Goal: Navigation & Orientation: Find specific page/section

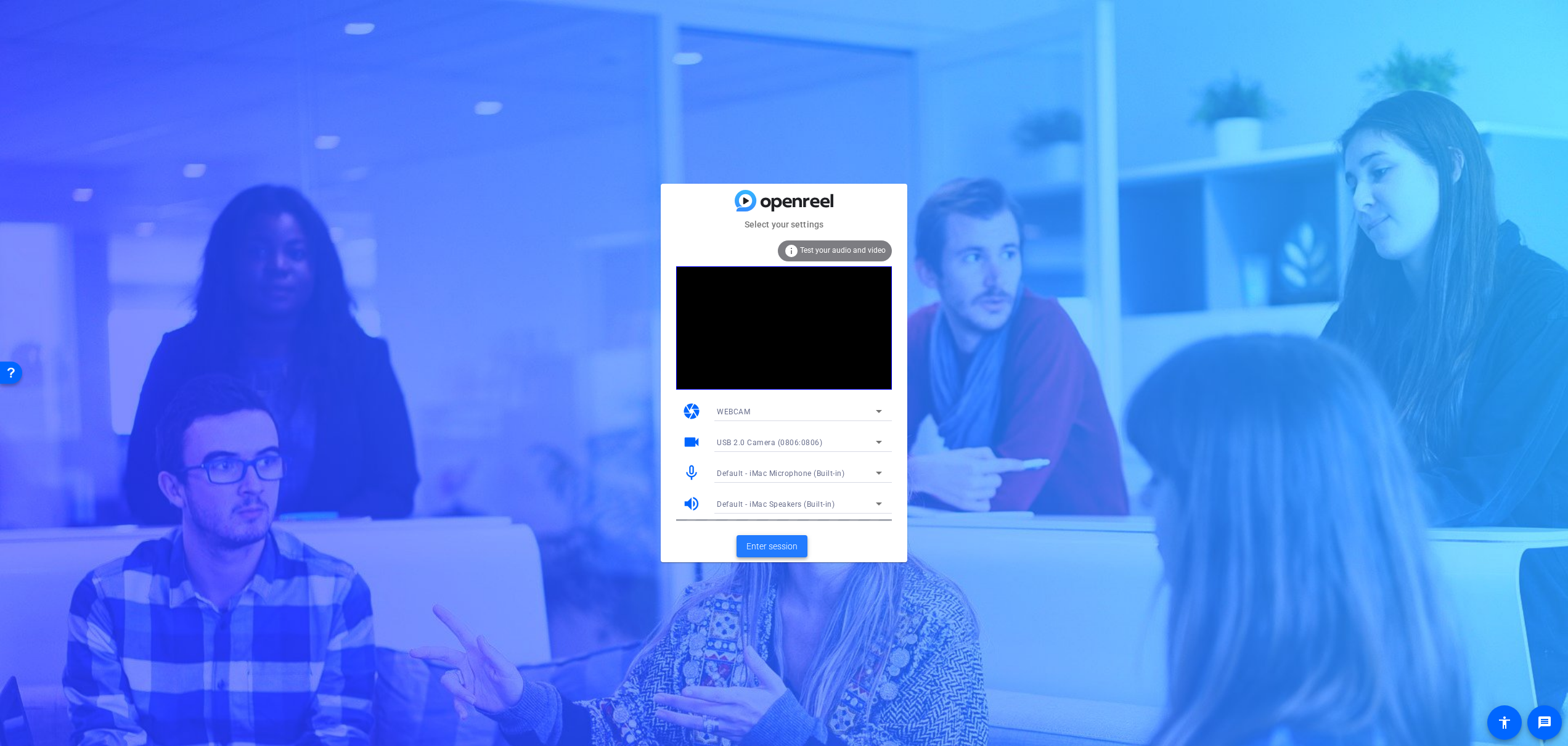
click at [770, 546] on span "Enter session" at bounding box center [772, 546] width 51 height 13
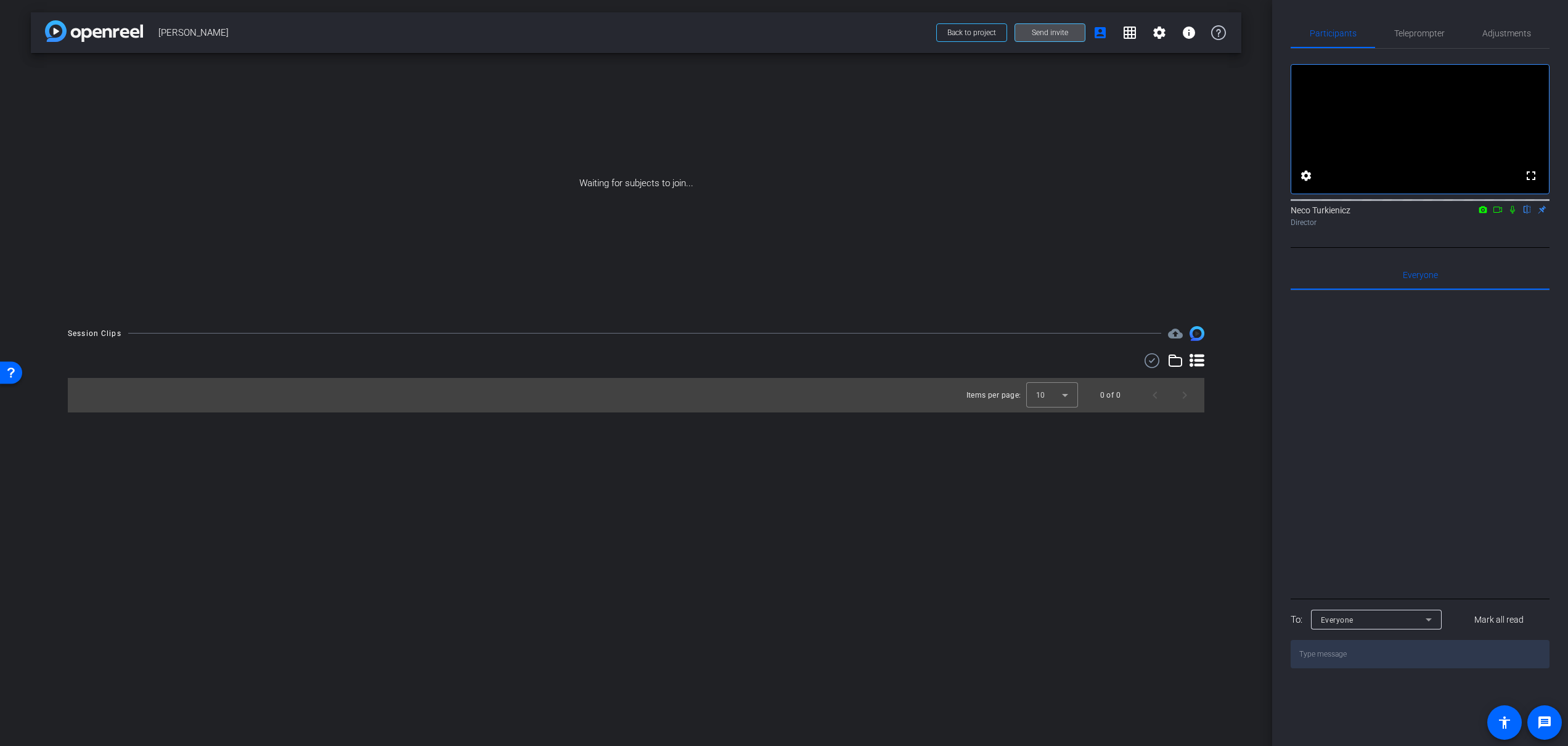
click at [1058, 34] on span "Send invite" at bounding box center [1049, 32] width 37 height 10
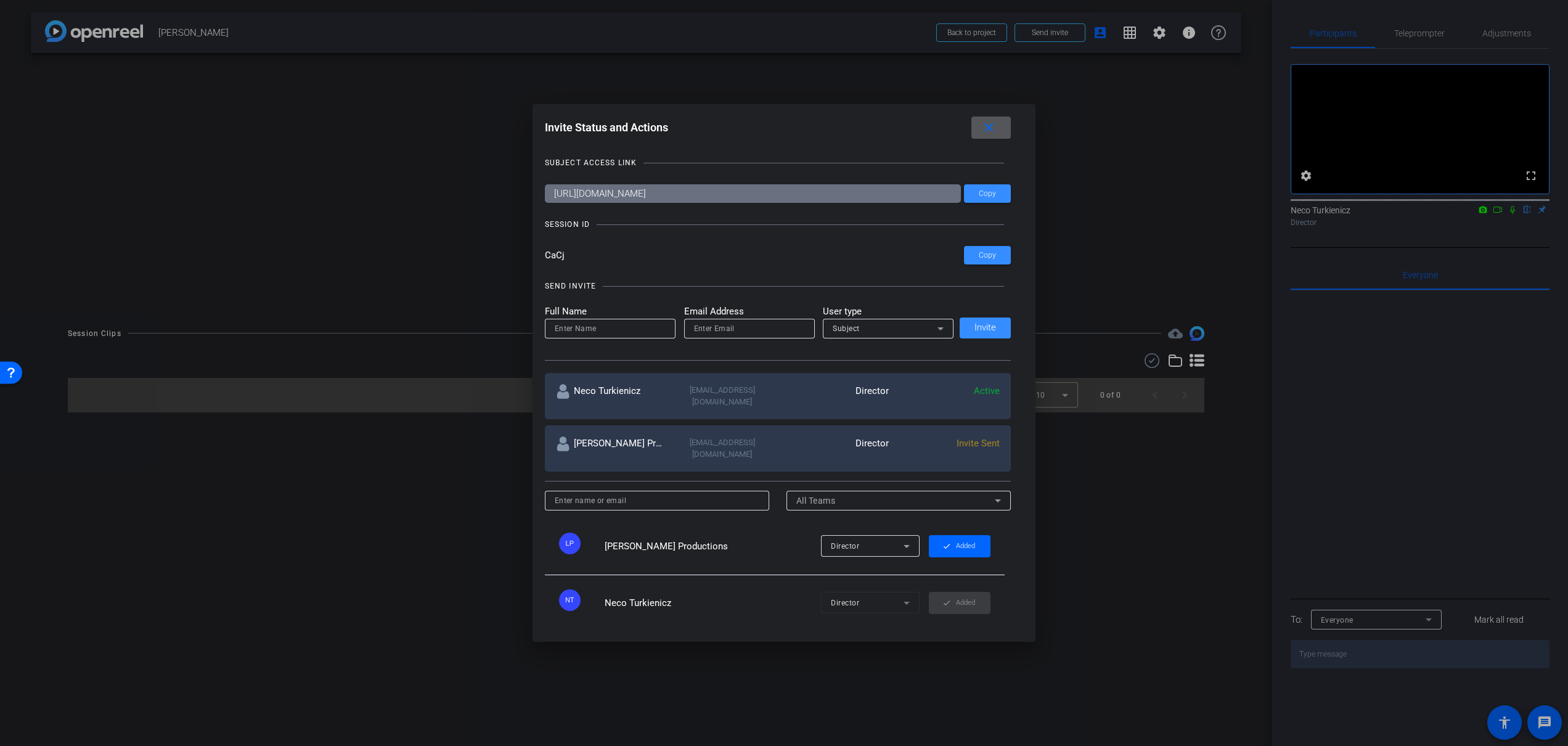
click at [990, 129] on mat-icon "close" at bounding box center [988, 128] width 15 height 15
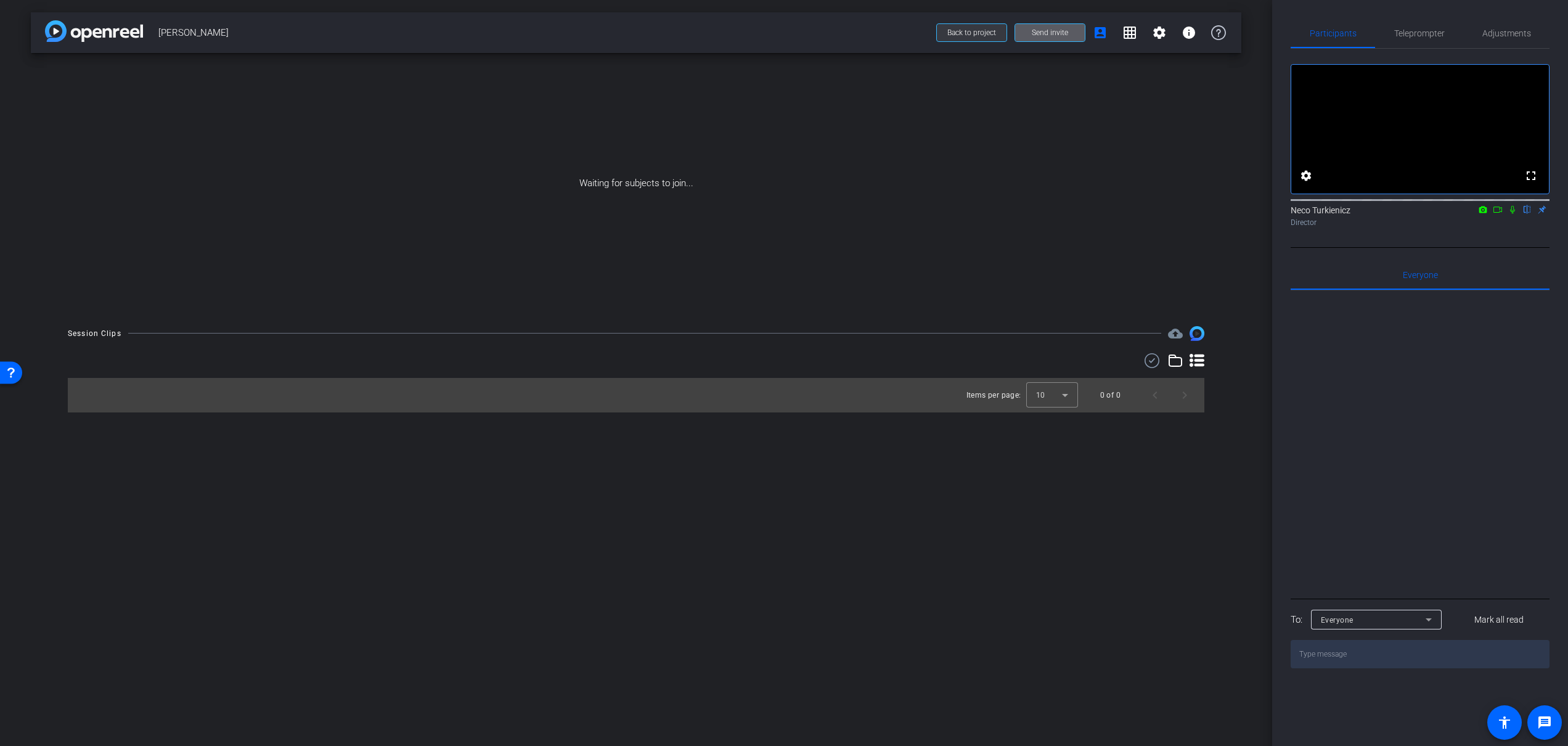
click at [951, 39] on span at bounding box center [971, 33] width 69 height 30
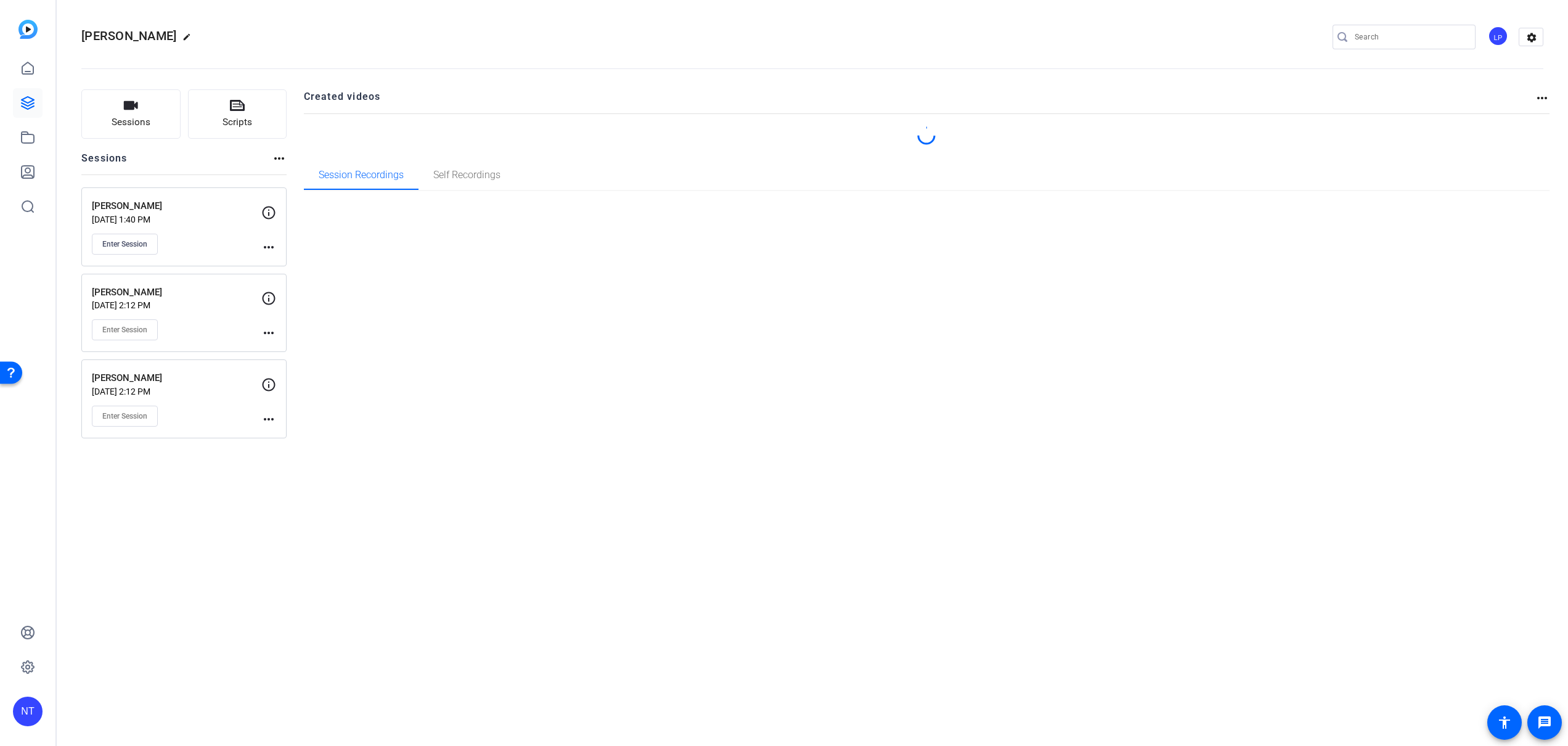
click at [961, 33] on div "Mark J Carter edit LP settings" at bounding box center [812, 37] width 1461 height 19
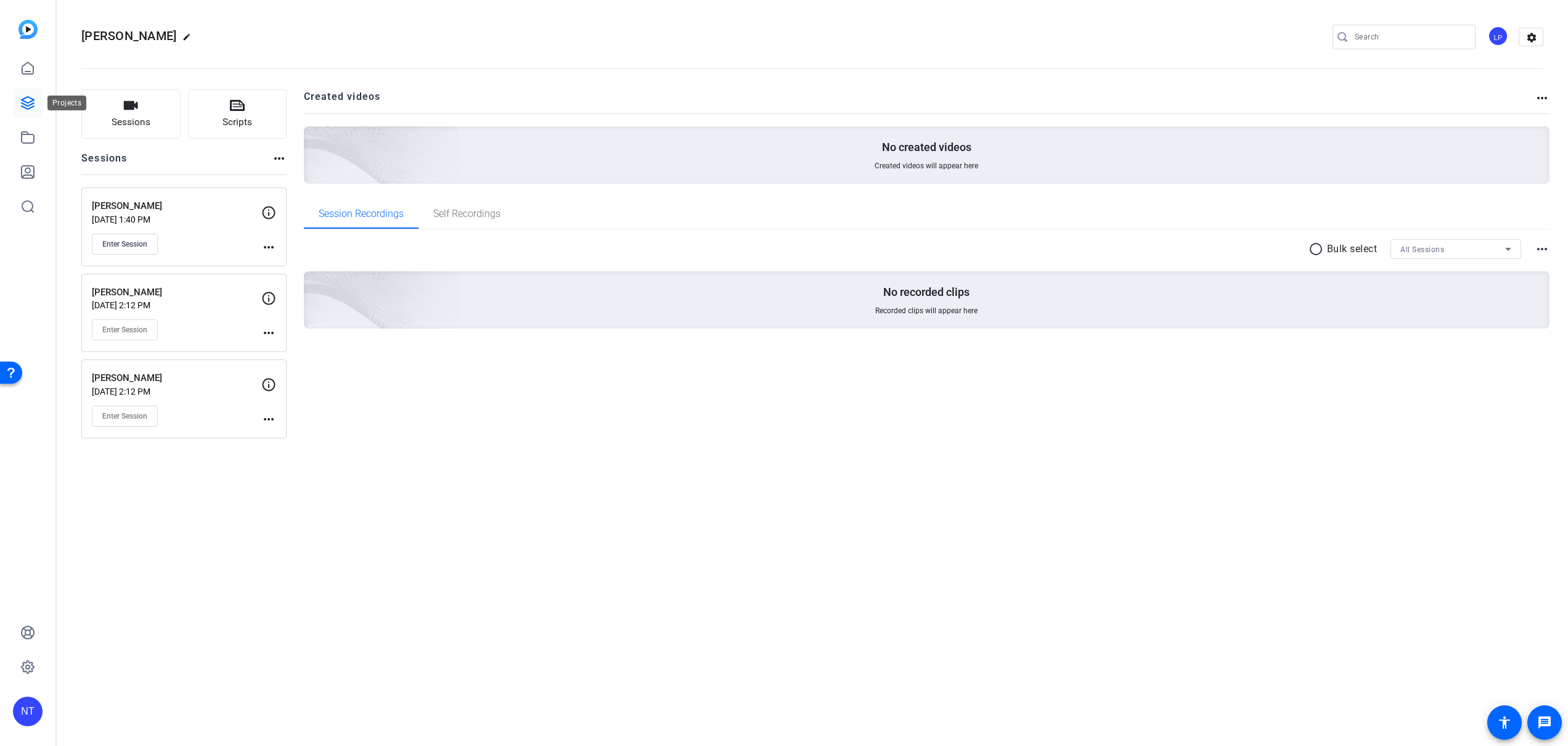
click at [22, 104] on icon at bounding box center [28, 103] width 15 height 15
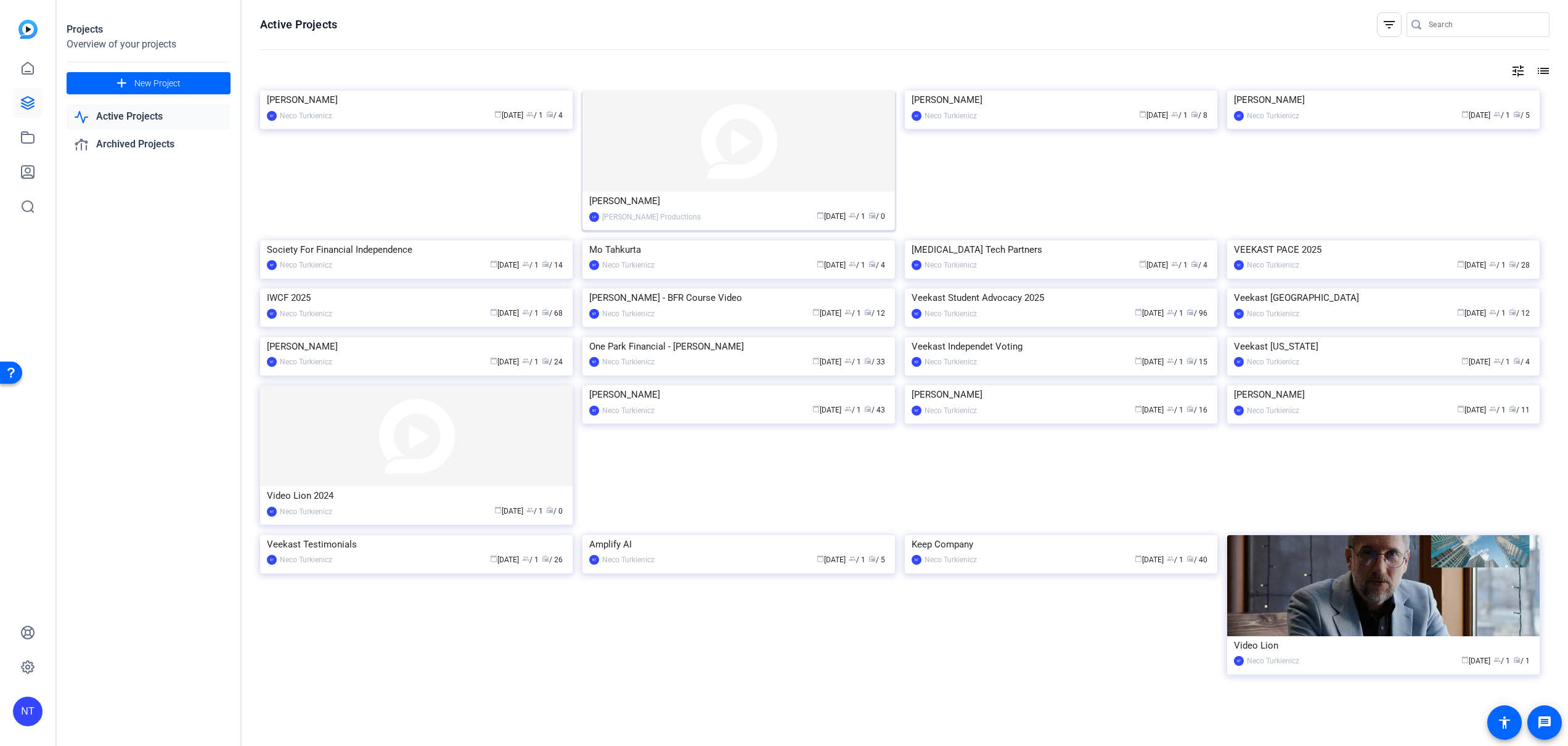
click at [712, 139] on img at bounding box center [738, 141] width 313 height 101
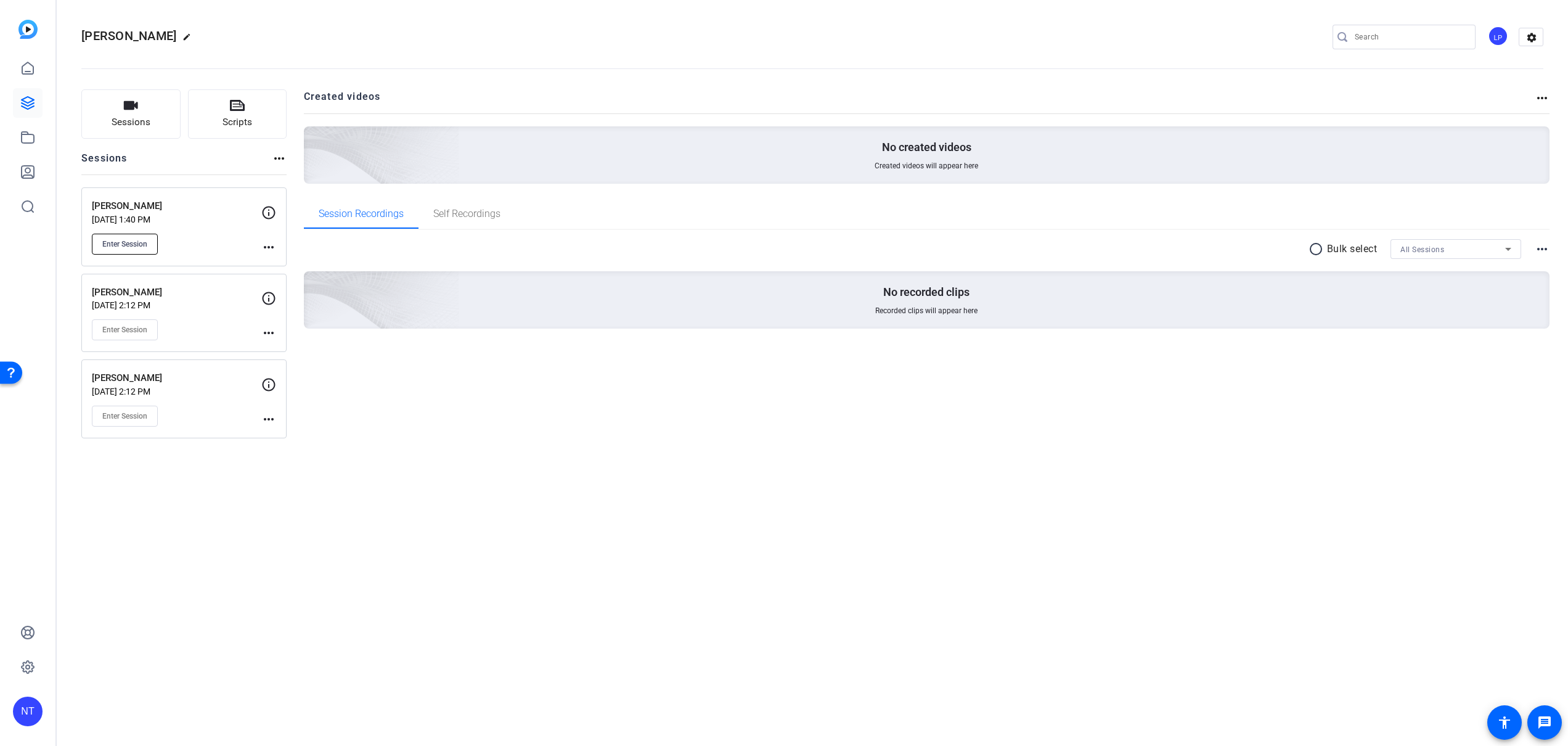
click at [123, 241] on span "Enter Session" at bounding box center [125, 244] width 45 height 10
